Goal: Information Seeking & Learning: Learn about a topic

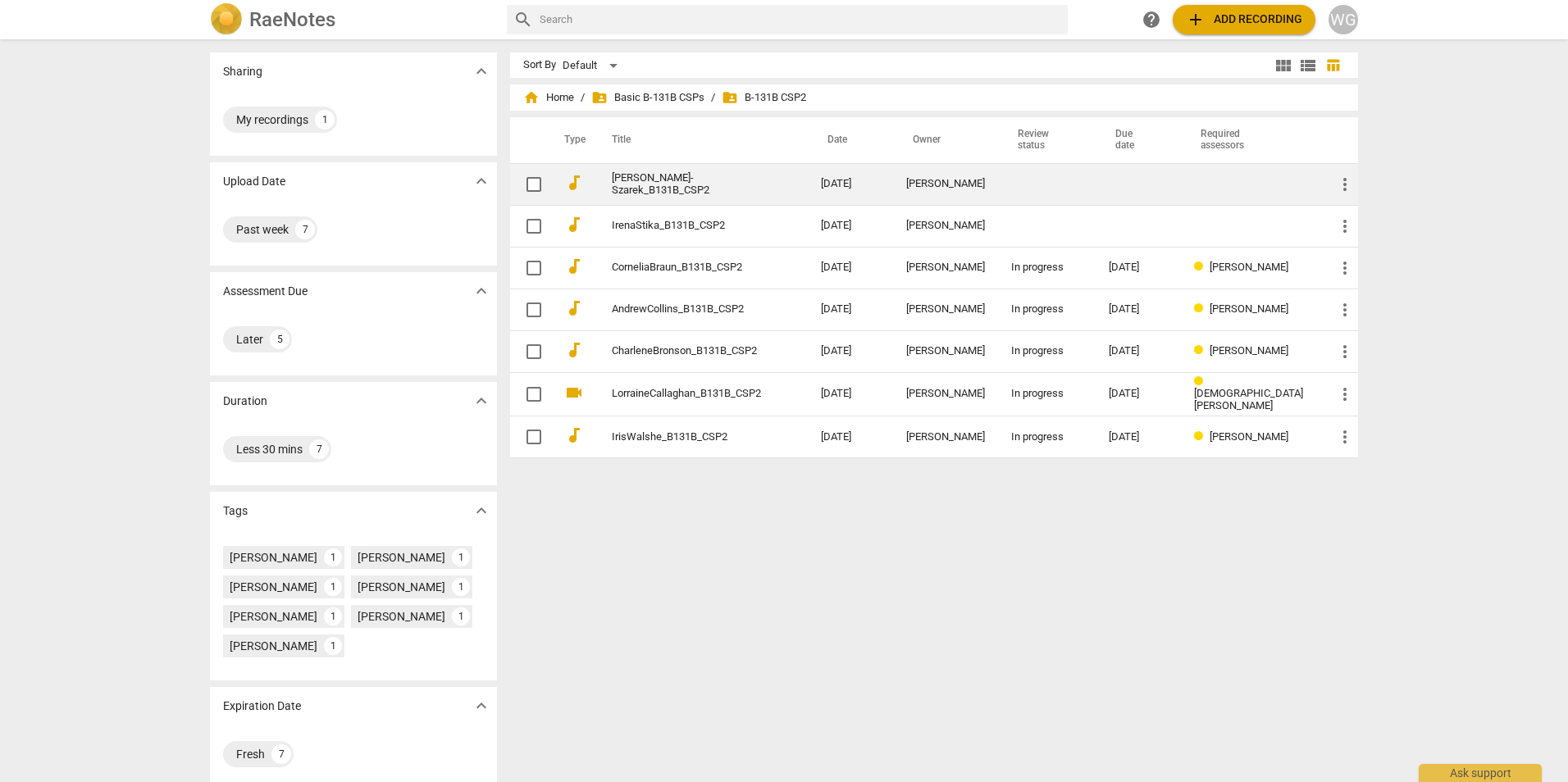
click at [675, 185] on link "[PERSON_NAME]-Szarek_B131B_CSP2" at bounding box center [687, 184] width 150 height 25
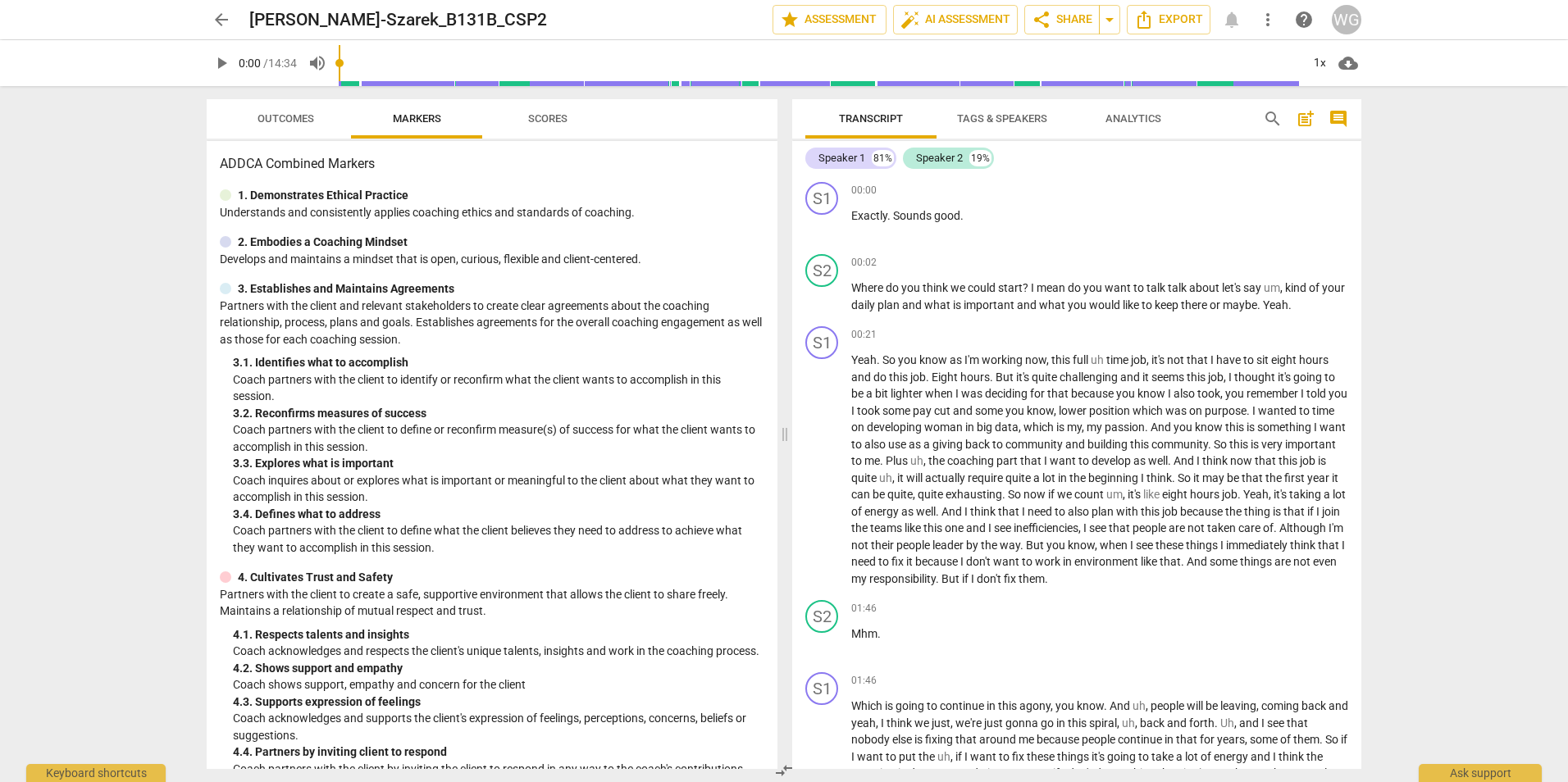
click at [1303, 119] on span "post_add" at bounding box center [1305, 118] width 20 height 20
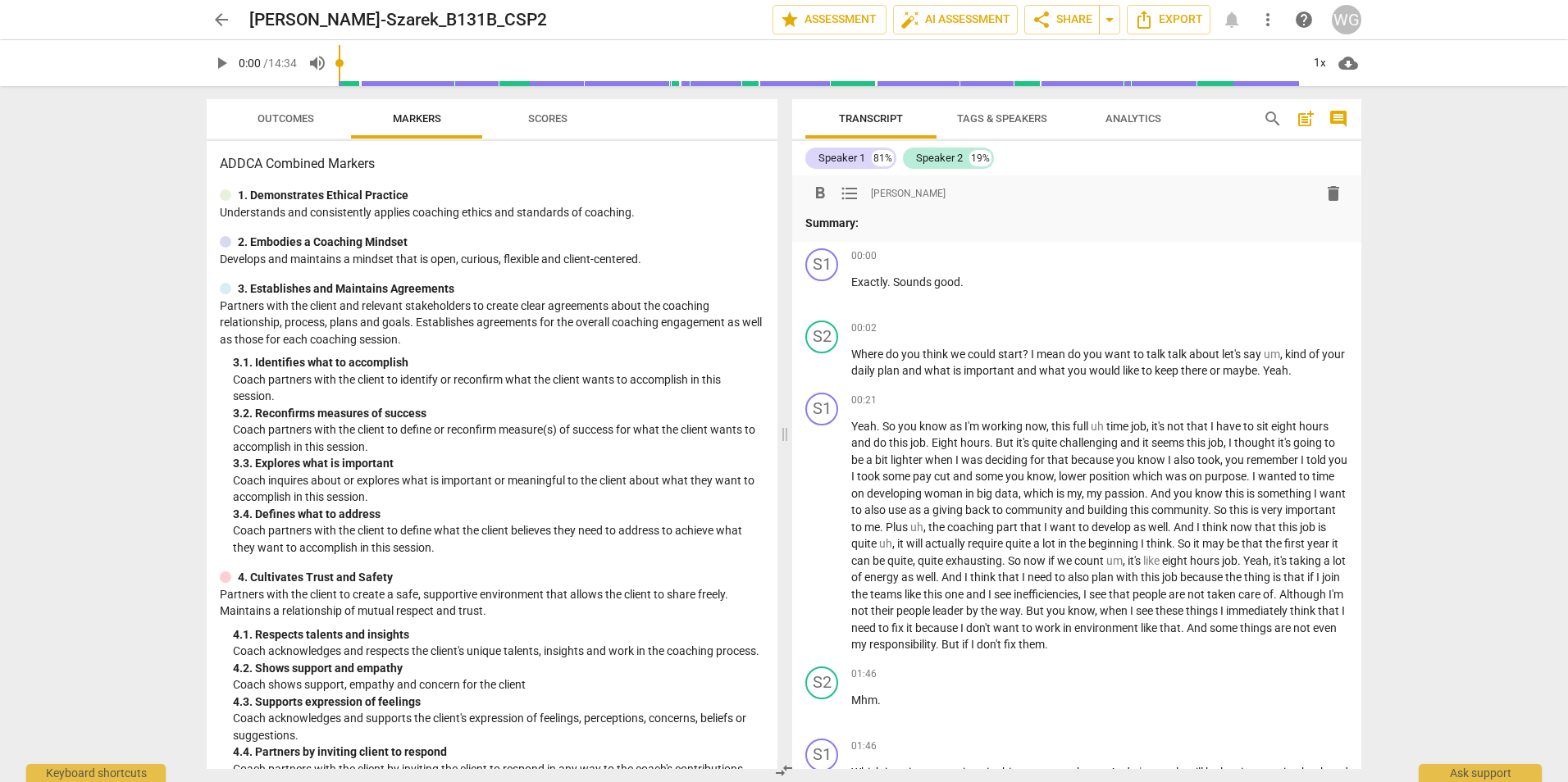
click at [222, 19] on span "arrow_back" at bounding box center [222, 19] width 20 height 20
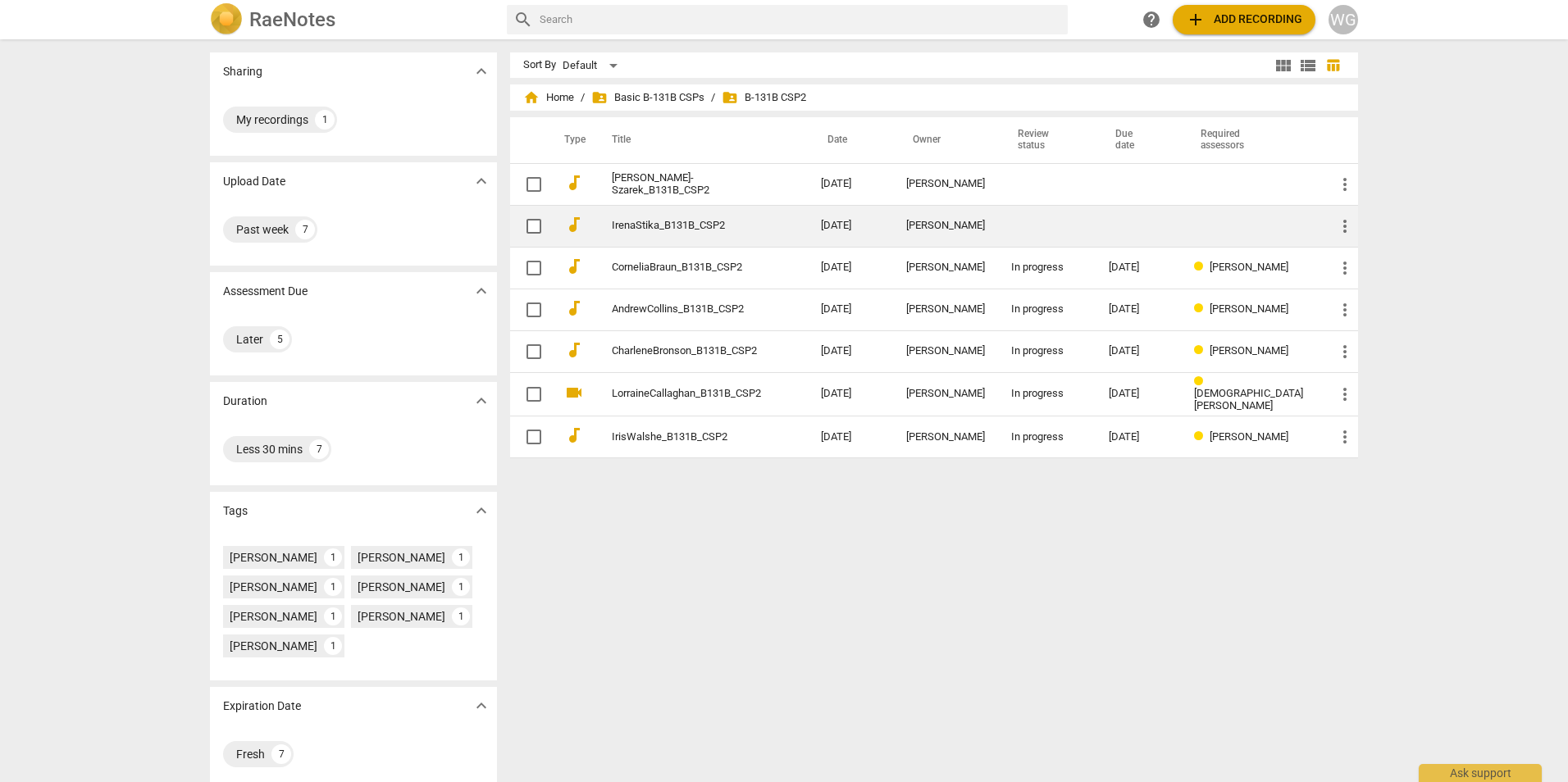
click at [656, 227] on link "IrenaStika_B131B_CSP2" at bounding box center [687, 225] width 150 height 12
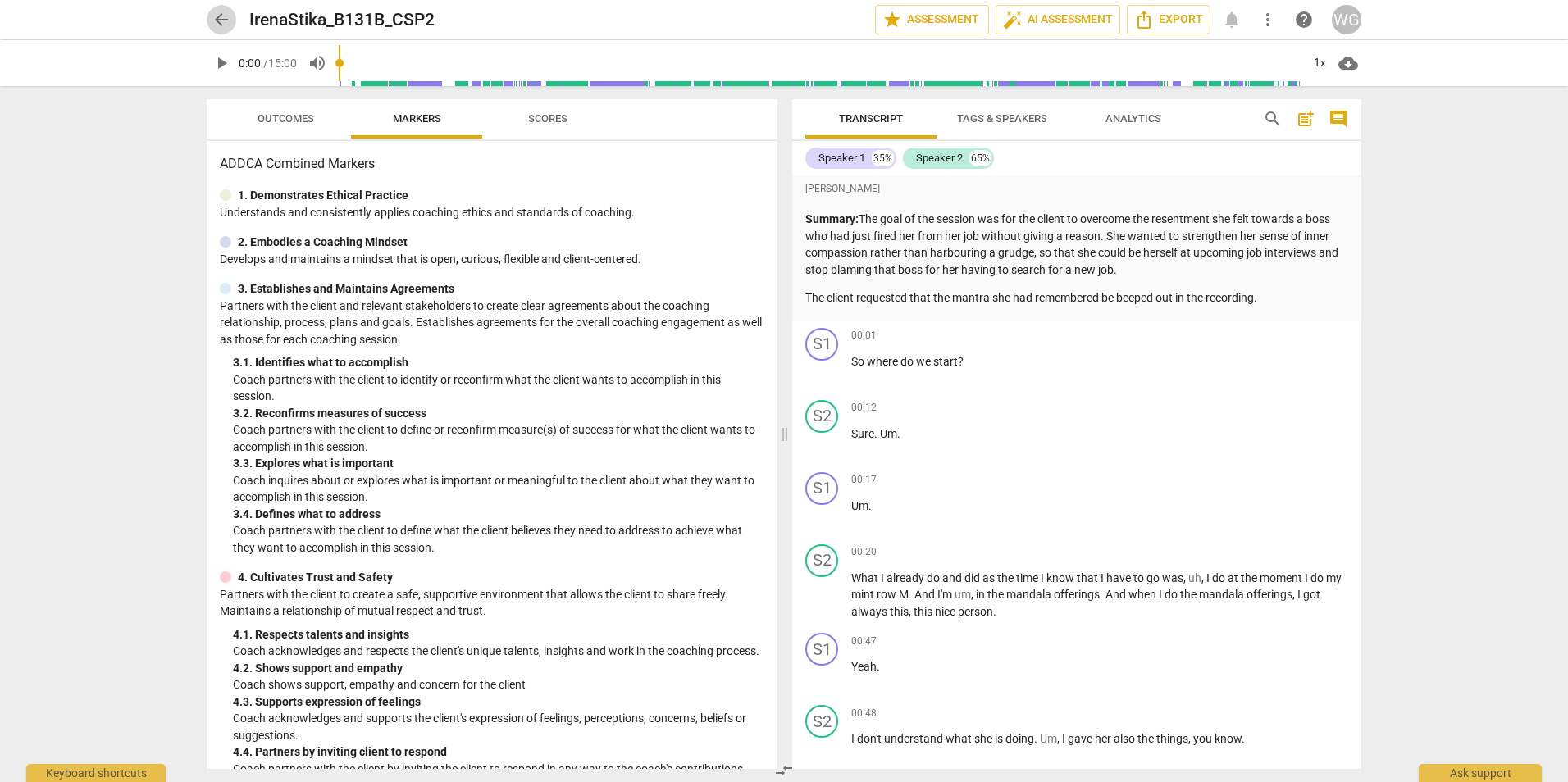
click at [215, 19] on span "arrow_back" at bounding box center [222, 19] width 20 height 20
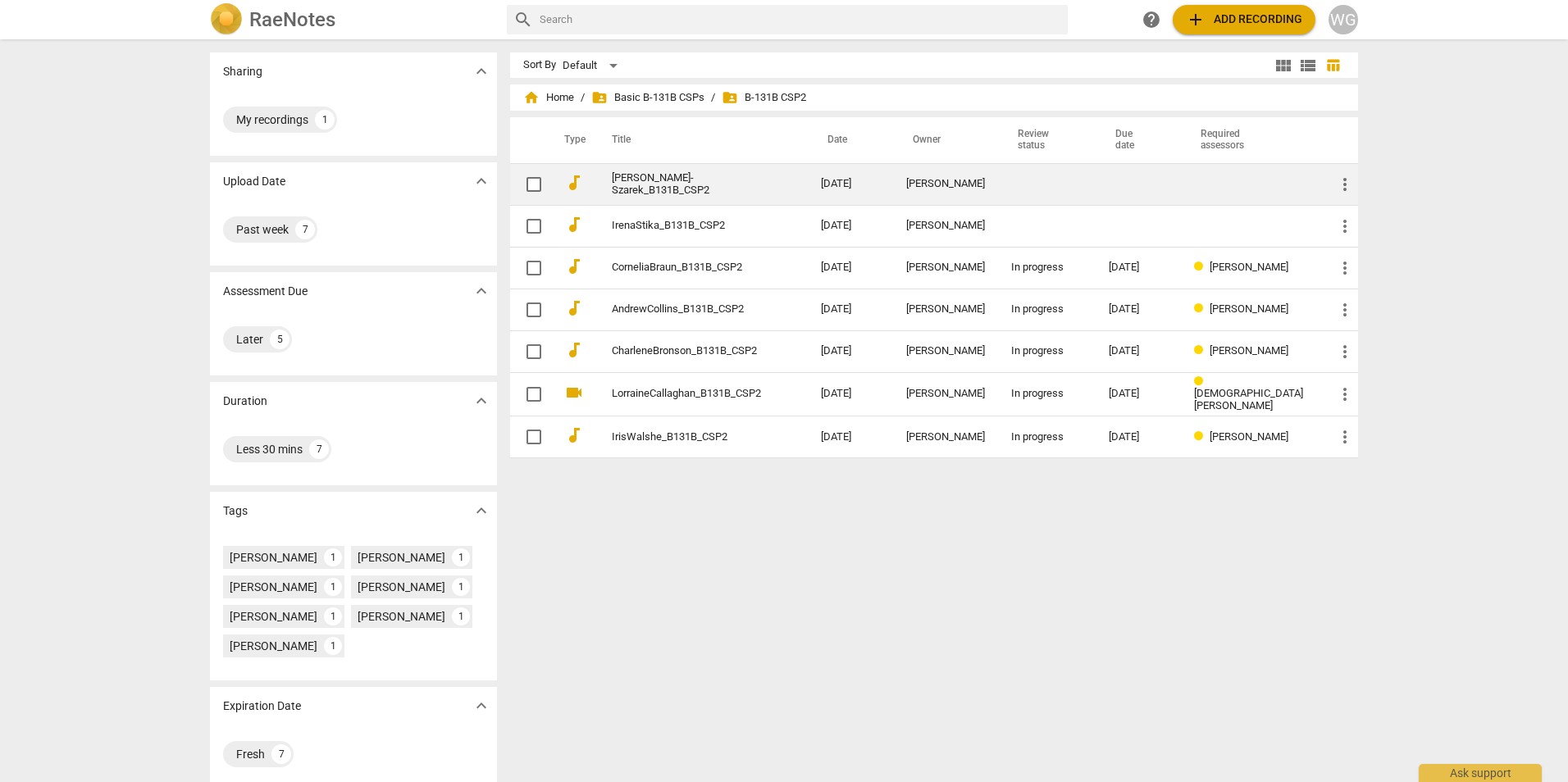
click at [676, 177] on link "[PERSON_NAME]-Szarek_B131B_CSP2" at bounding box center [687, 184] width 150 height 25
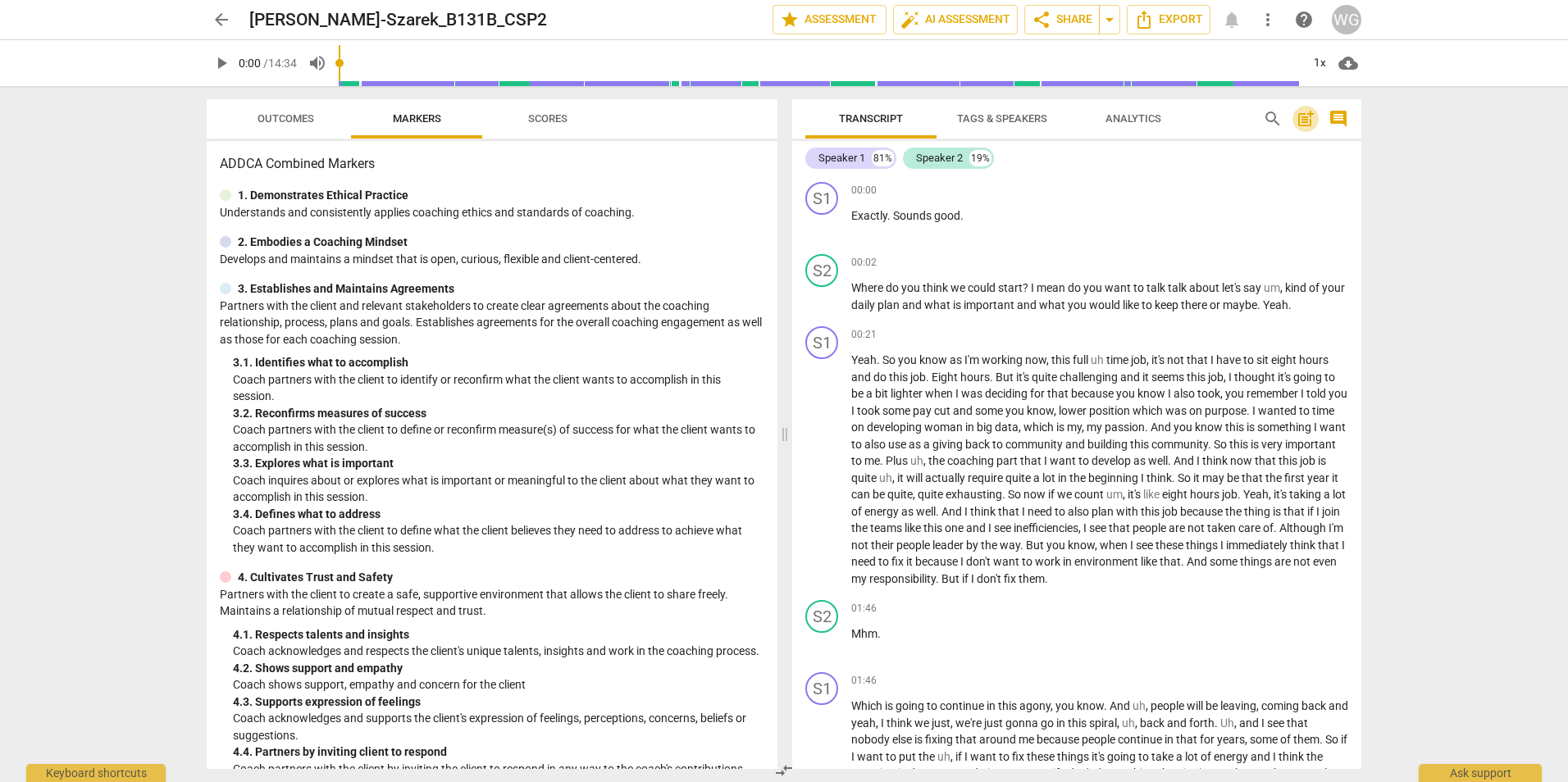
click at [1309, 124] on span "post_add" at bounding box center [1305, 118] width 20 height 20
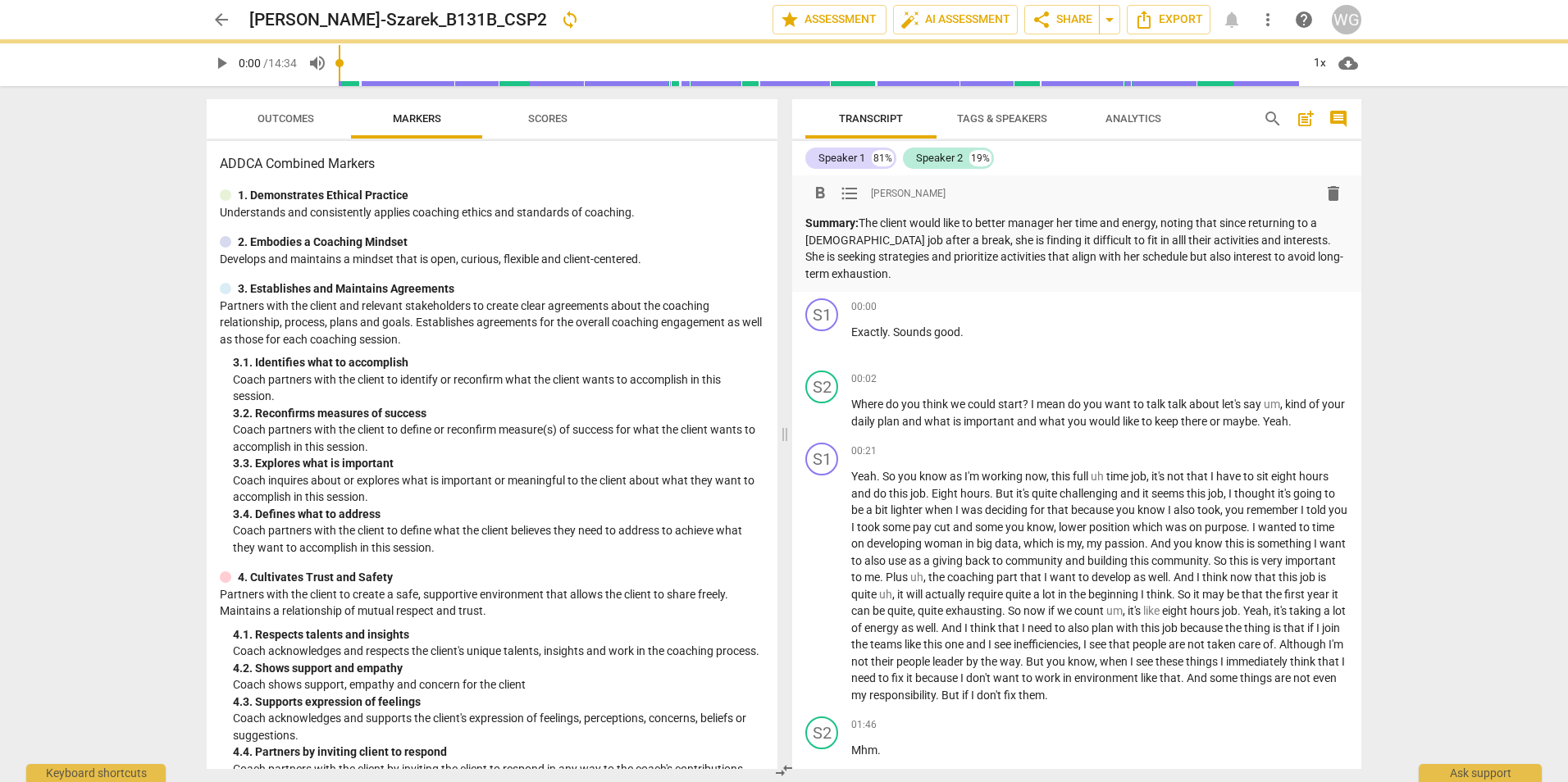
click at [862, 220] on p "Summary: The client would like to better manager her time and energy, noting th…" at bounding box center [1076, 248] width 543 height 67
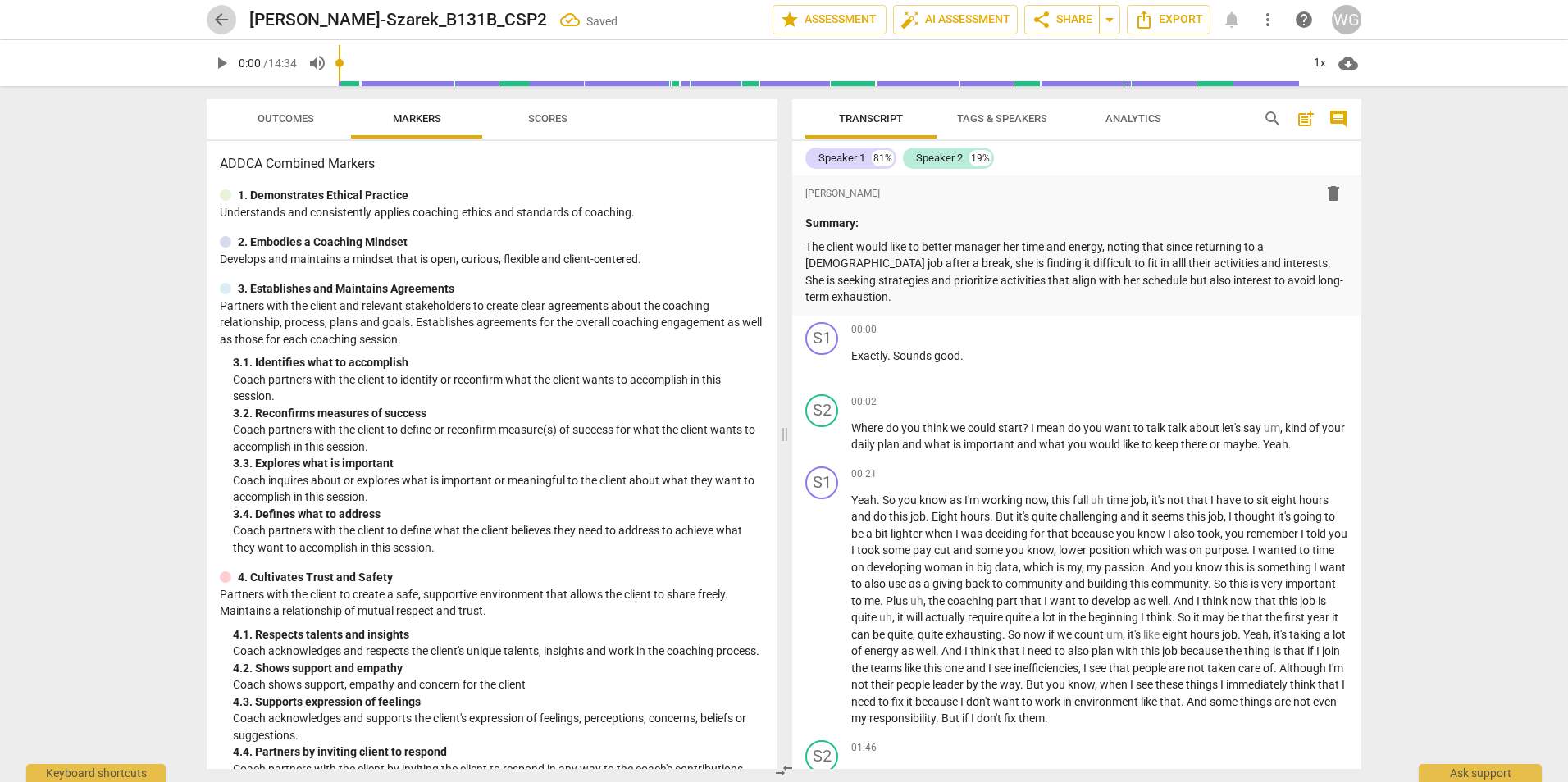
click at [212, 20] on span "arrow_back" at bounding box center [222, 19] width 20 height 20
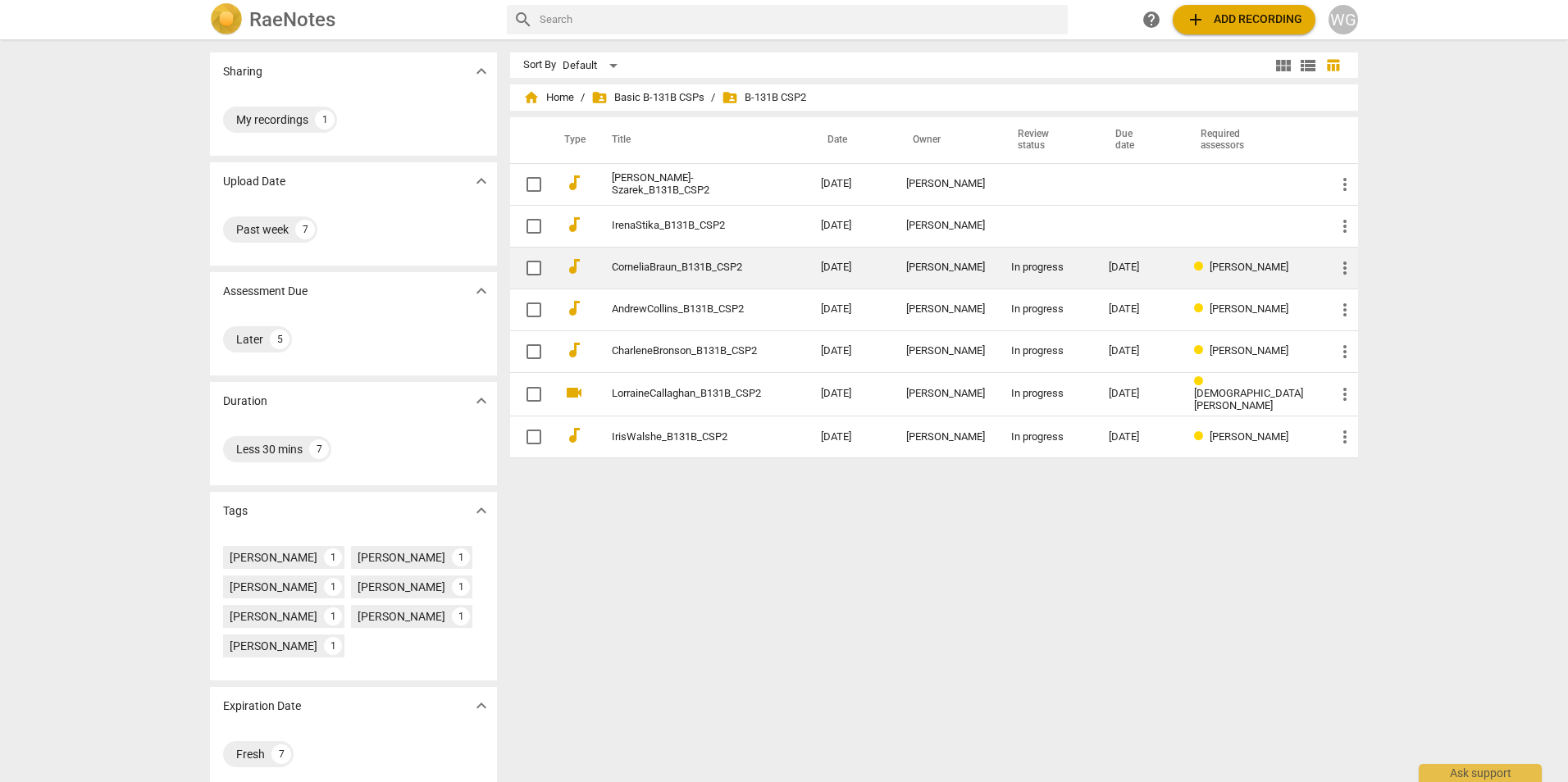
click at [668, 274] on link "CorneliaBraun_B131B_CSP2" at bounding box center [687, 267] width 150 height 12
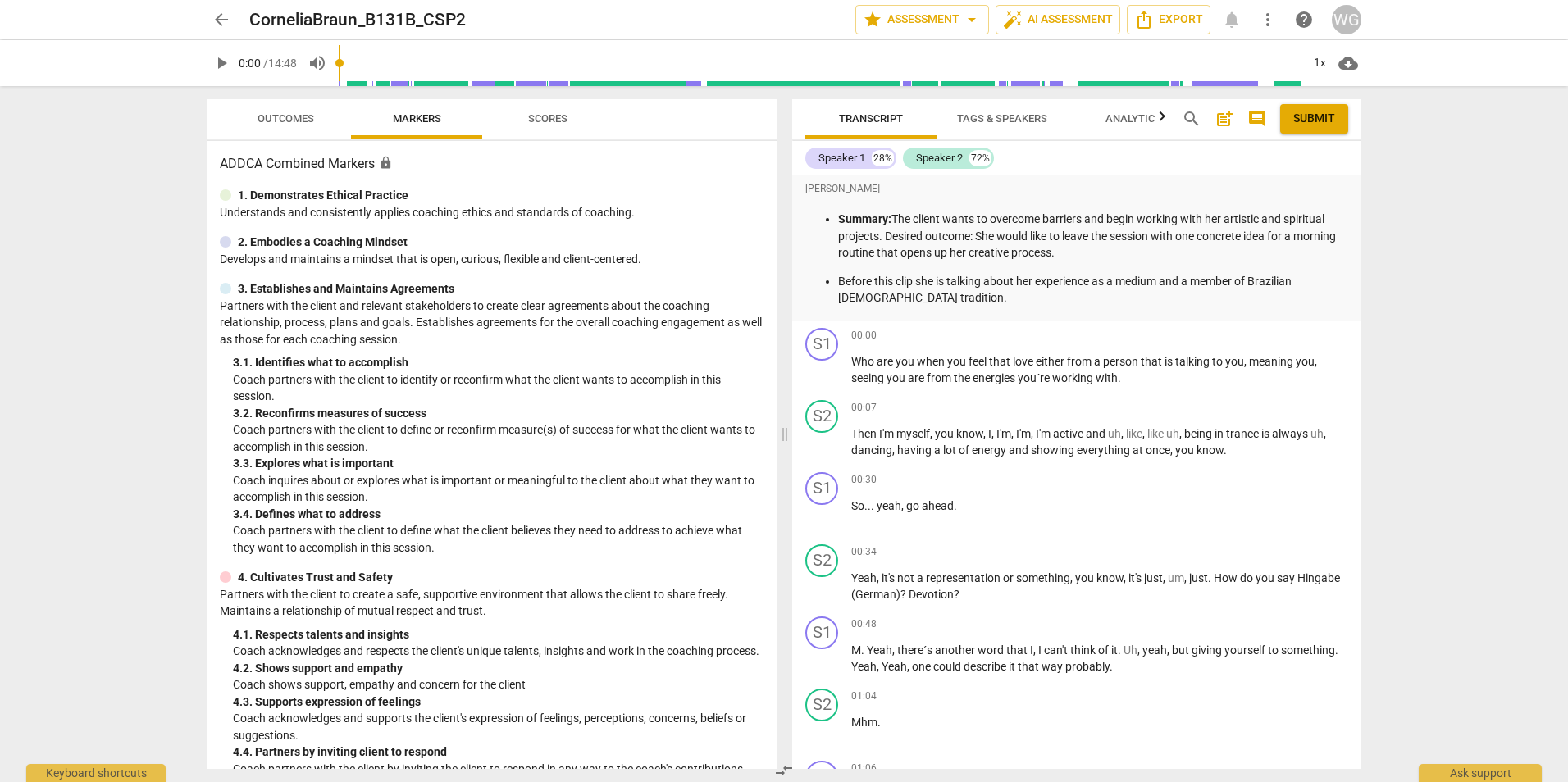
click at [220, 25] on span "arrow_back" at bounding box center [222, 19] width 20 height 20
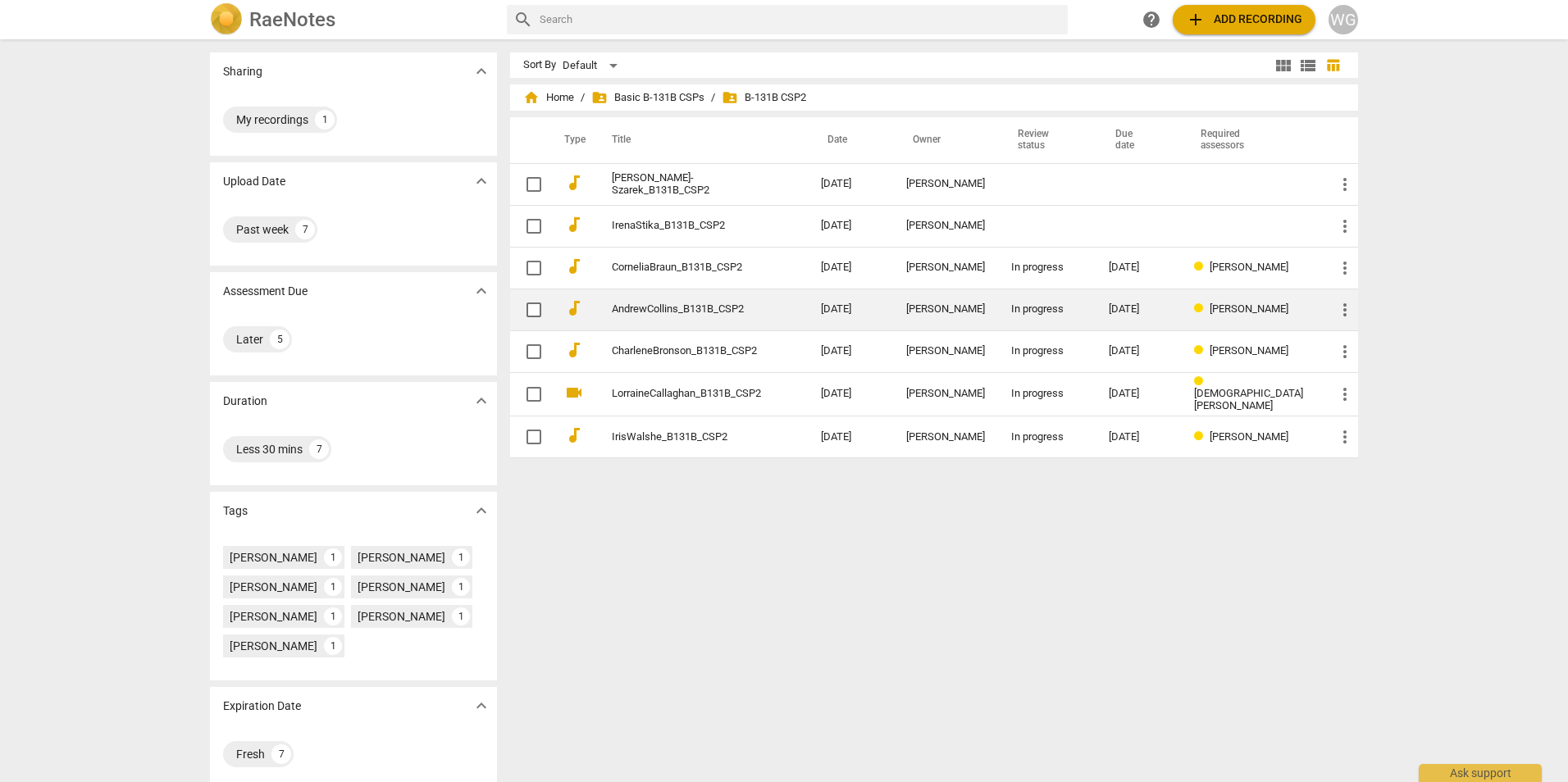
click at [624, 312] on link "AndrewCollins_B131B_CSP2" at bounding box center [687, 309] width 150 height 12
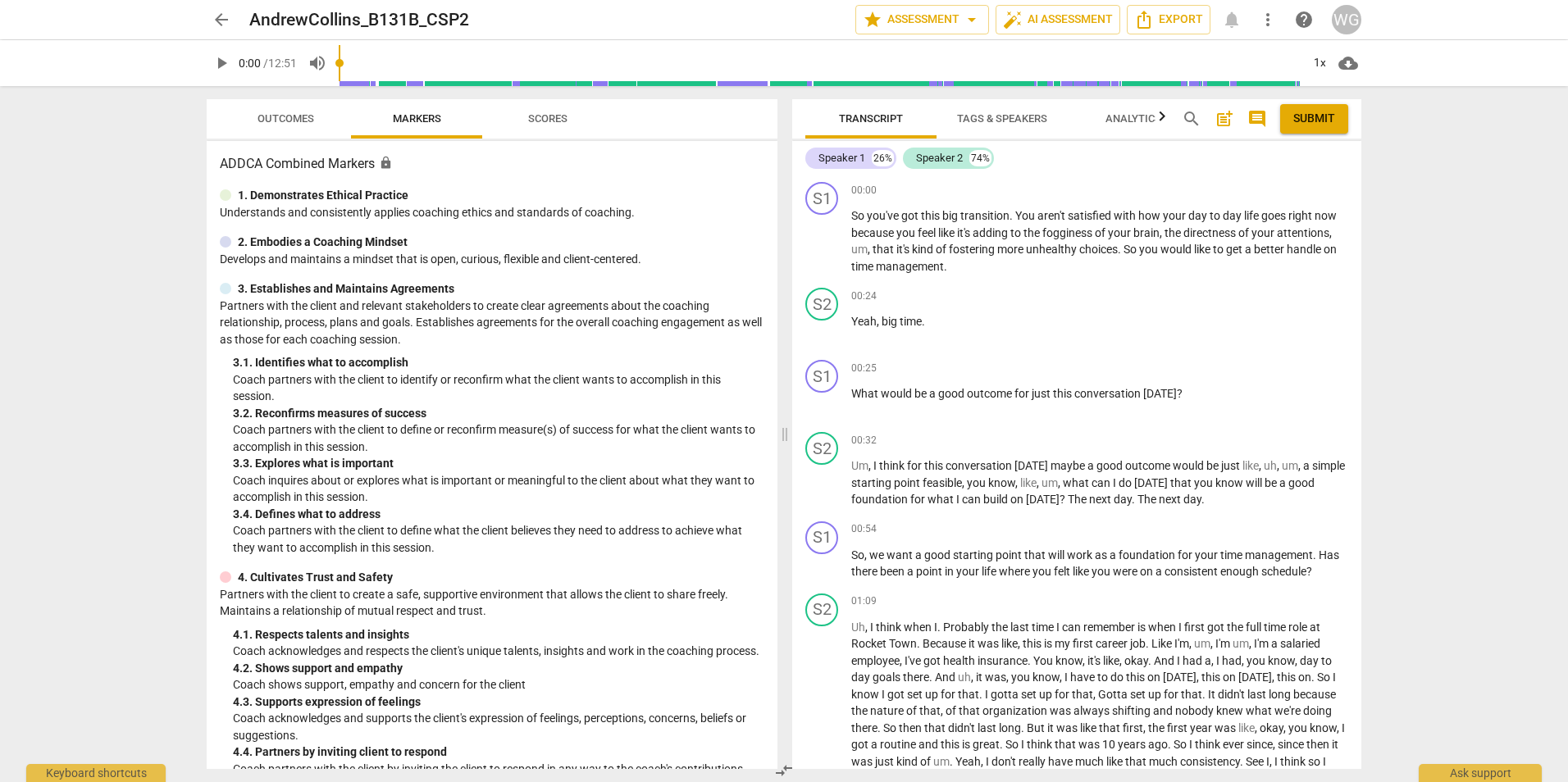
click at [223, 24] on span "arrow_back" at bounding box center [222, 19] width 20 height 20
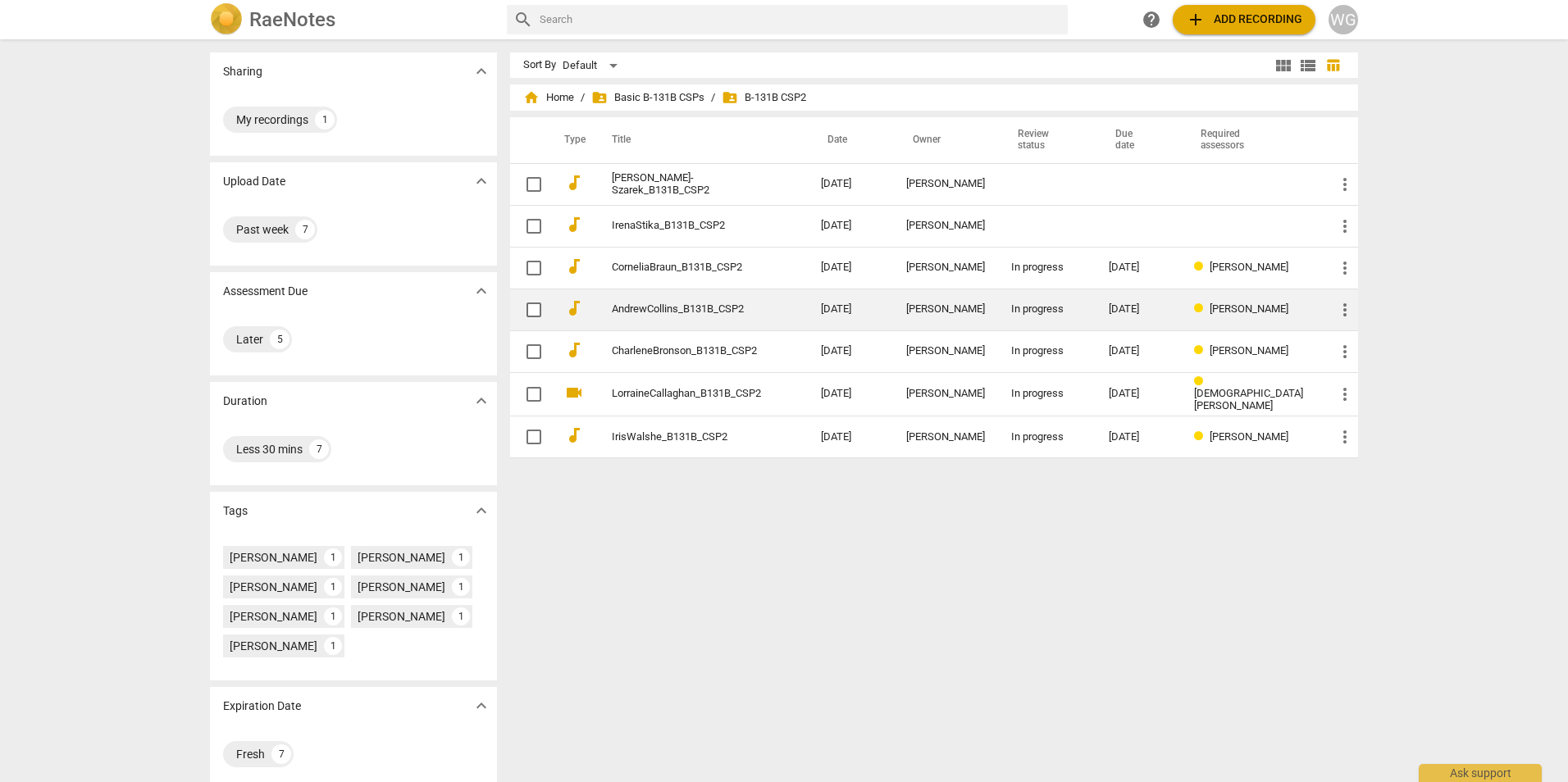
click at [699, 311] on link "AndrewCollins_B131B_CSP2" at bounding box center [687, 309] width 150 height 12
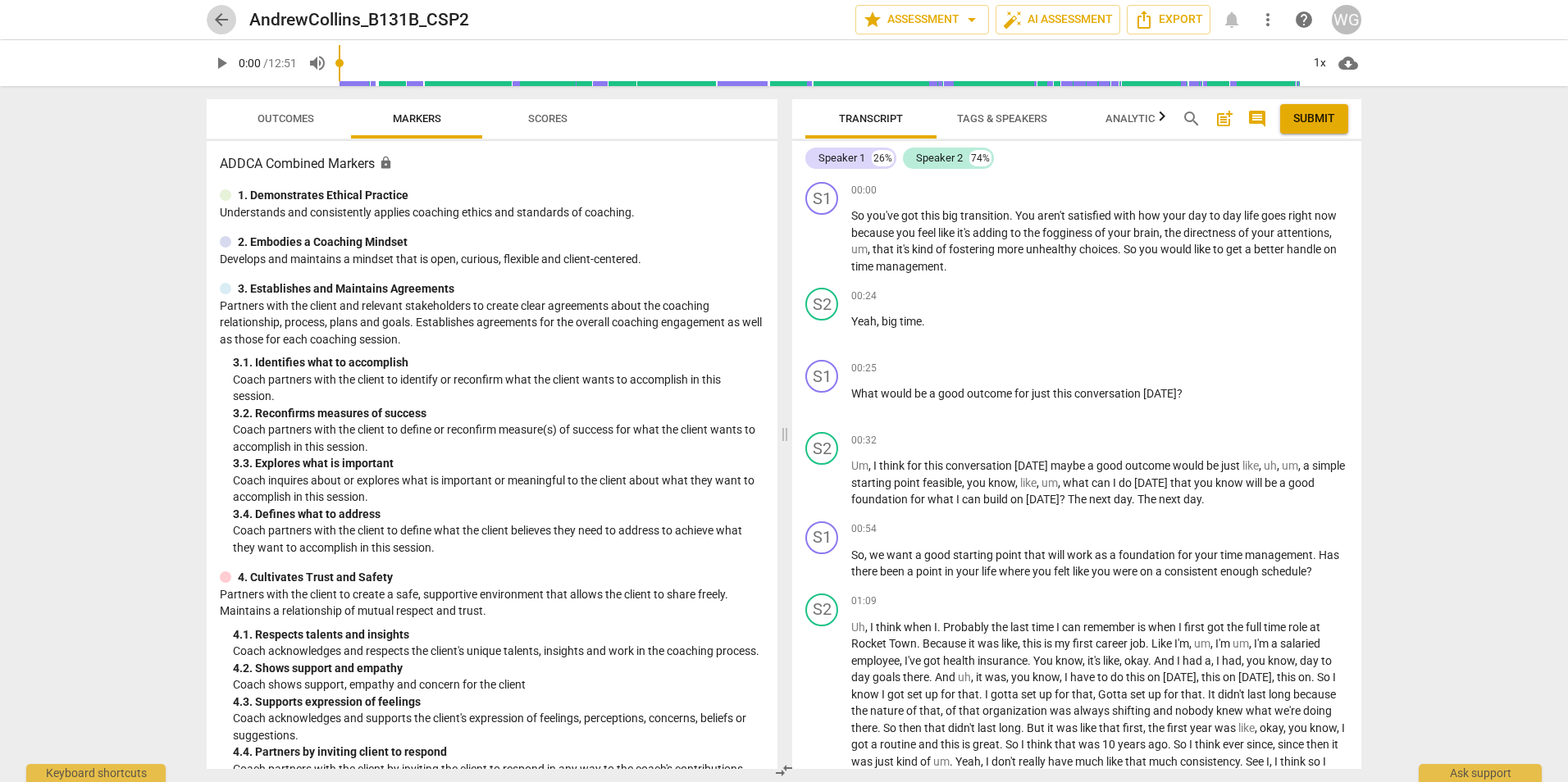
click at [219, 21] on span "arrow_back" at bounding box center [222, 19] width 20 height 20
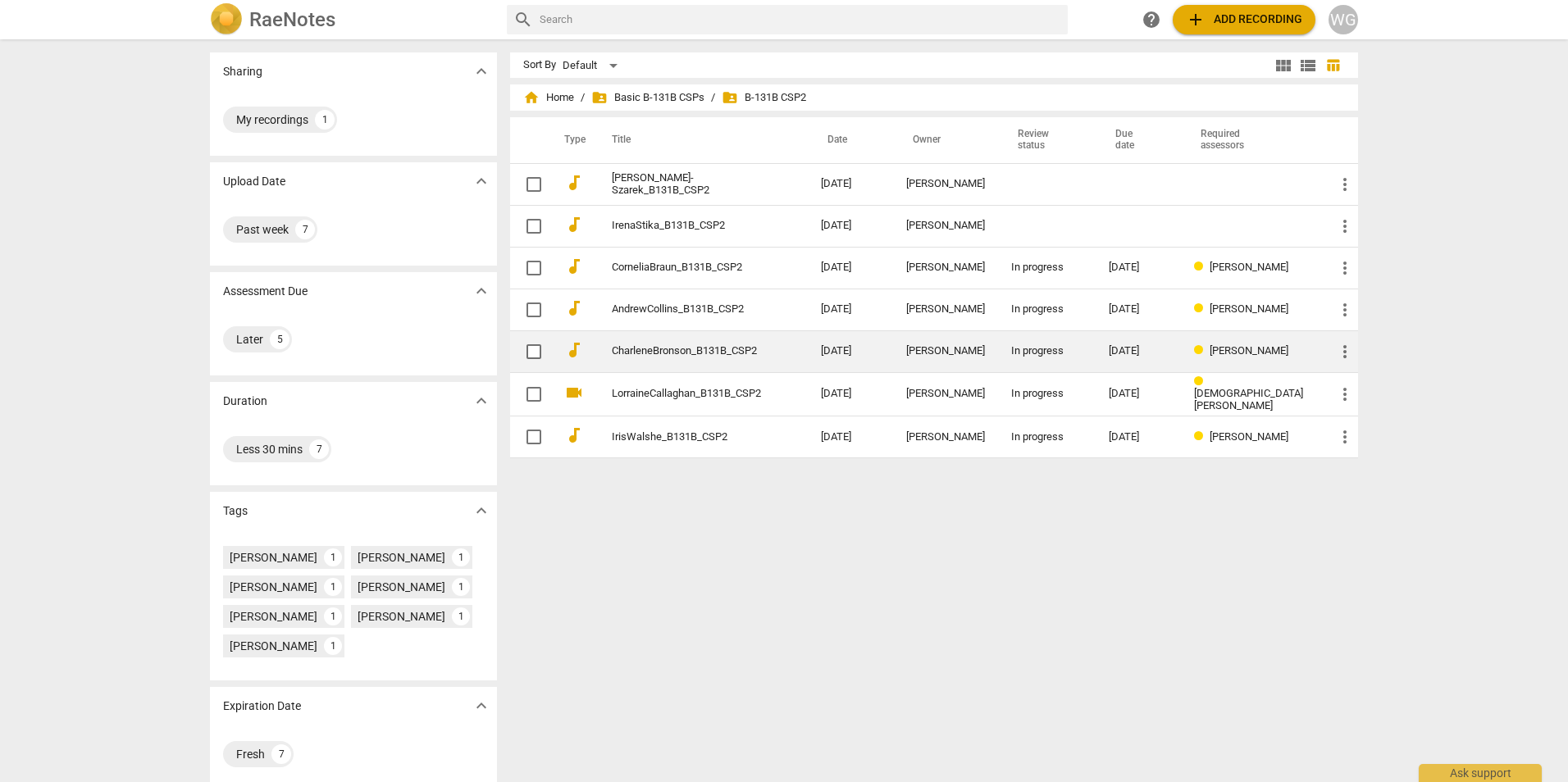
click at [648, 351] on link "CharleneBronson_B131B_CSP2" at bounding box center [687, 351] width 150 height 12
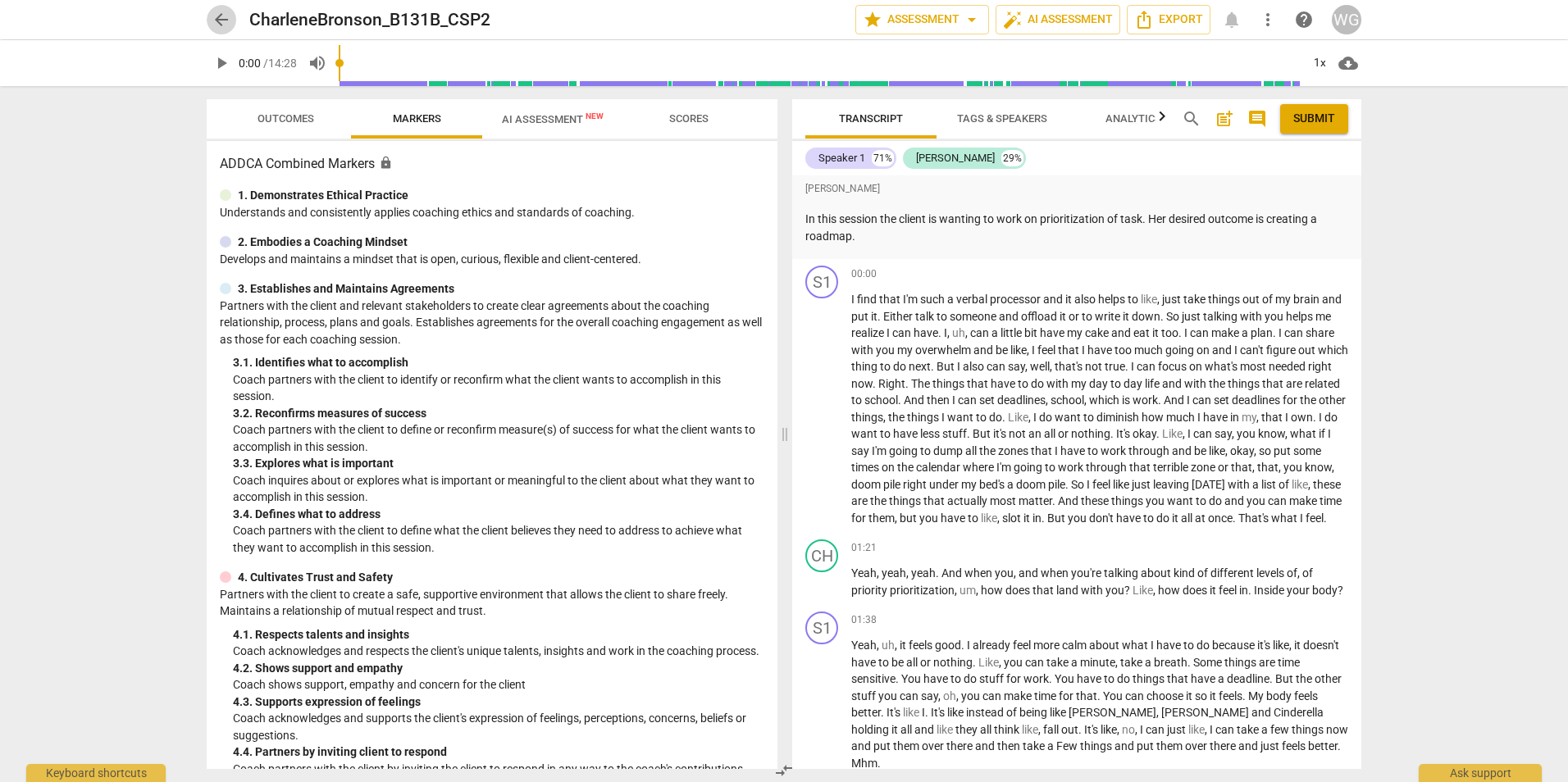
click at [218, 19] on span "arrow_back" at bounding box center [222, 19] width 20 height 20
